Goal: Task Accomplishment & Management: Manage account settings

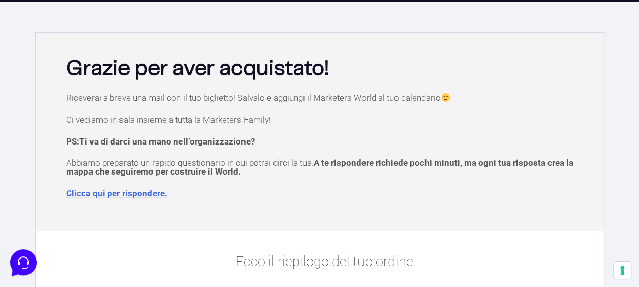
scroll to position [4, 0]
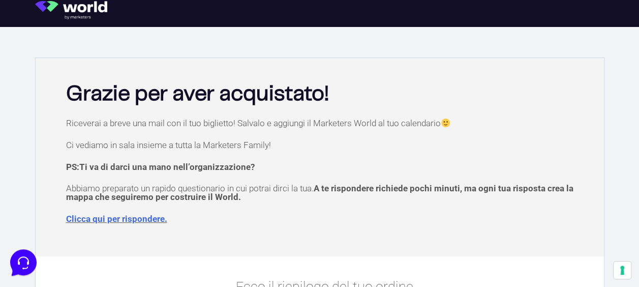
click at [114, 218] on link "Clicca qui per rispondere." at bounding box center [116, 218] width 101 height 10
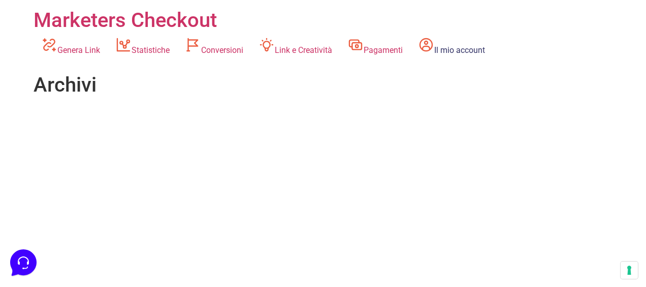
click at [472, 51] on link "Il mio account" at bounding box center [452, 47] width 82 height 28
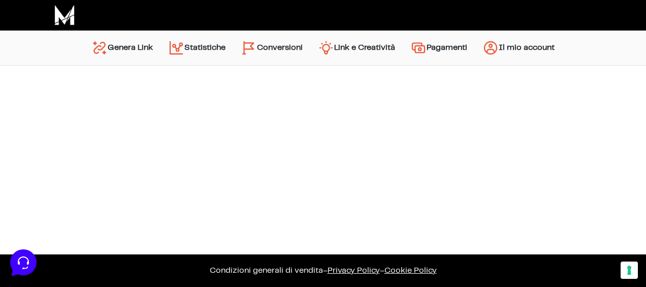
click at [528, 50] on link "Il mio account" at bounding box center [518, 48] width 87 height 24
click at [447, 45] on link "Pagamenti" at bounding box center [439, 48] width 72 height 24
click at [431, 47] on link "Pagamenti" at bounding box center [439, 48] width 72 height 24
click at [516, 53] on link "Il mio account" at bounding box center [518, 48] width 87 height 24
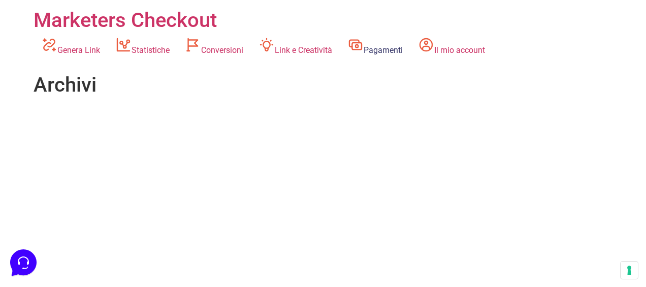
click at [390, 52] on link "Pagamenti" at bounding box center [375, 47] width 71 height 28
click at [299, 50] on link "Link e Creatività" at bounding box center [295, 47] width 89 height 28
click at [299, 49] on link "Link e Creatività" at bounding box center [295, 47] width 89 height 28
click at [300, 49] on link "Link e Creatività" at bounding box center [295, 47] width 89 height 28
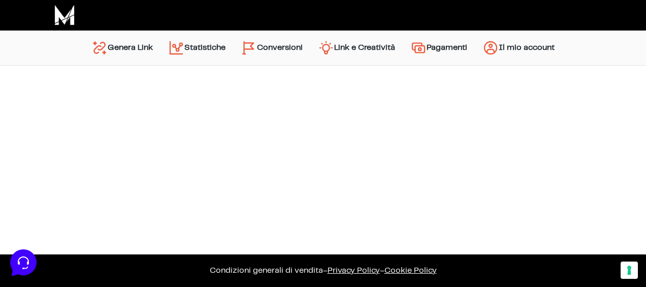
click at [512, 46] on link "Il mio account" at bounding box center [518, 48] width 87 height 24
click at [521, 43] on link "Il mio account" at bounding box center [518, 48] width 87 height 24
click at [435, 43] on link "Pagamenti" at bounding box center [439, 48] width 72 height 24
